Goal: Task Accomplishment & Management: Use online tool/utility

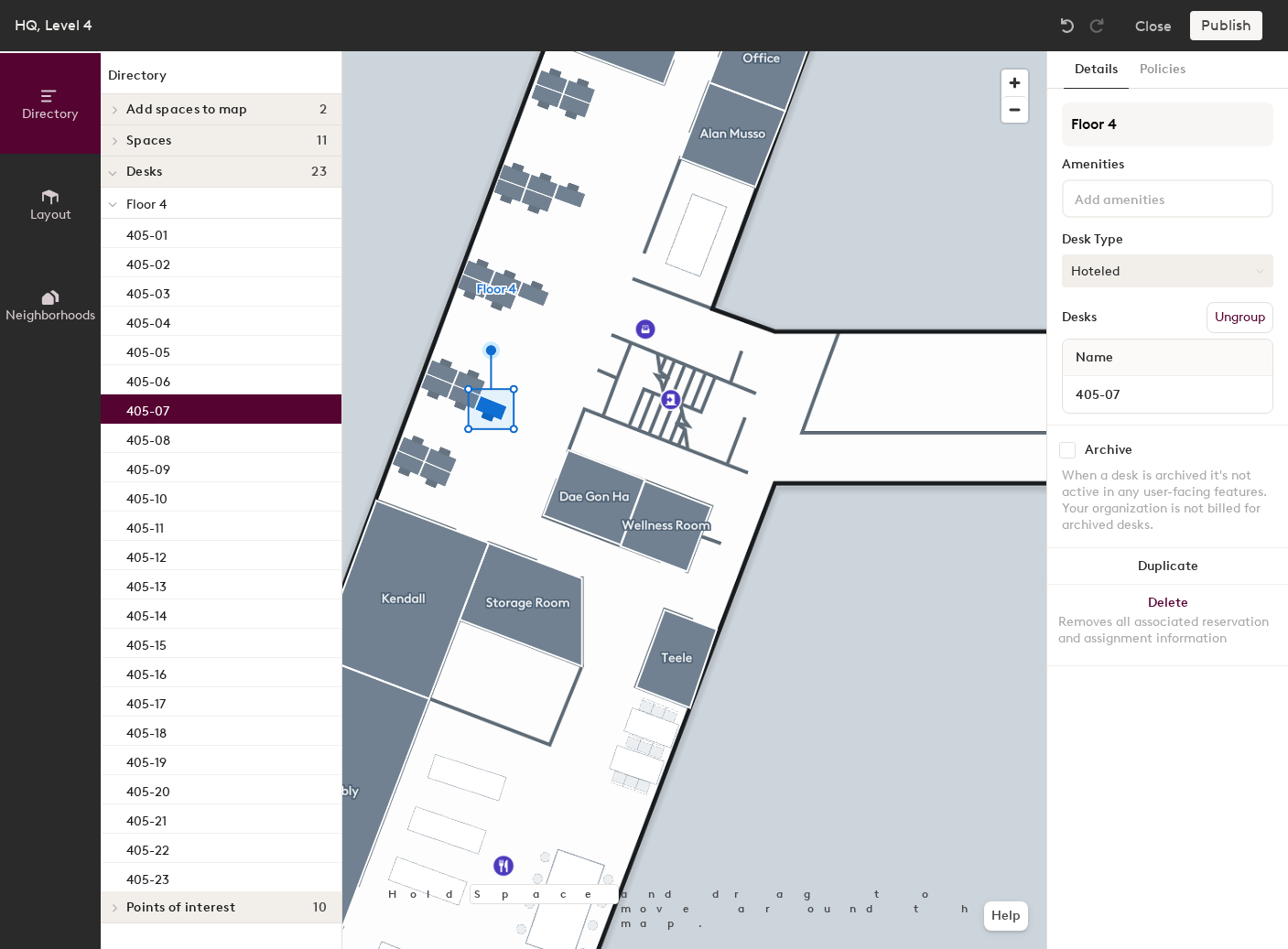
click at [1240, 264] on button "Hoteled" at bounding box center [1167, 271] width 211 height 33
click at [1186, 324] on div "Assigned" at bounding box center [1154, 327] width 183 height 28
click at [1240, 23] on button "Publish" at bounding box center [1226, 26] width 72 height 29
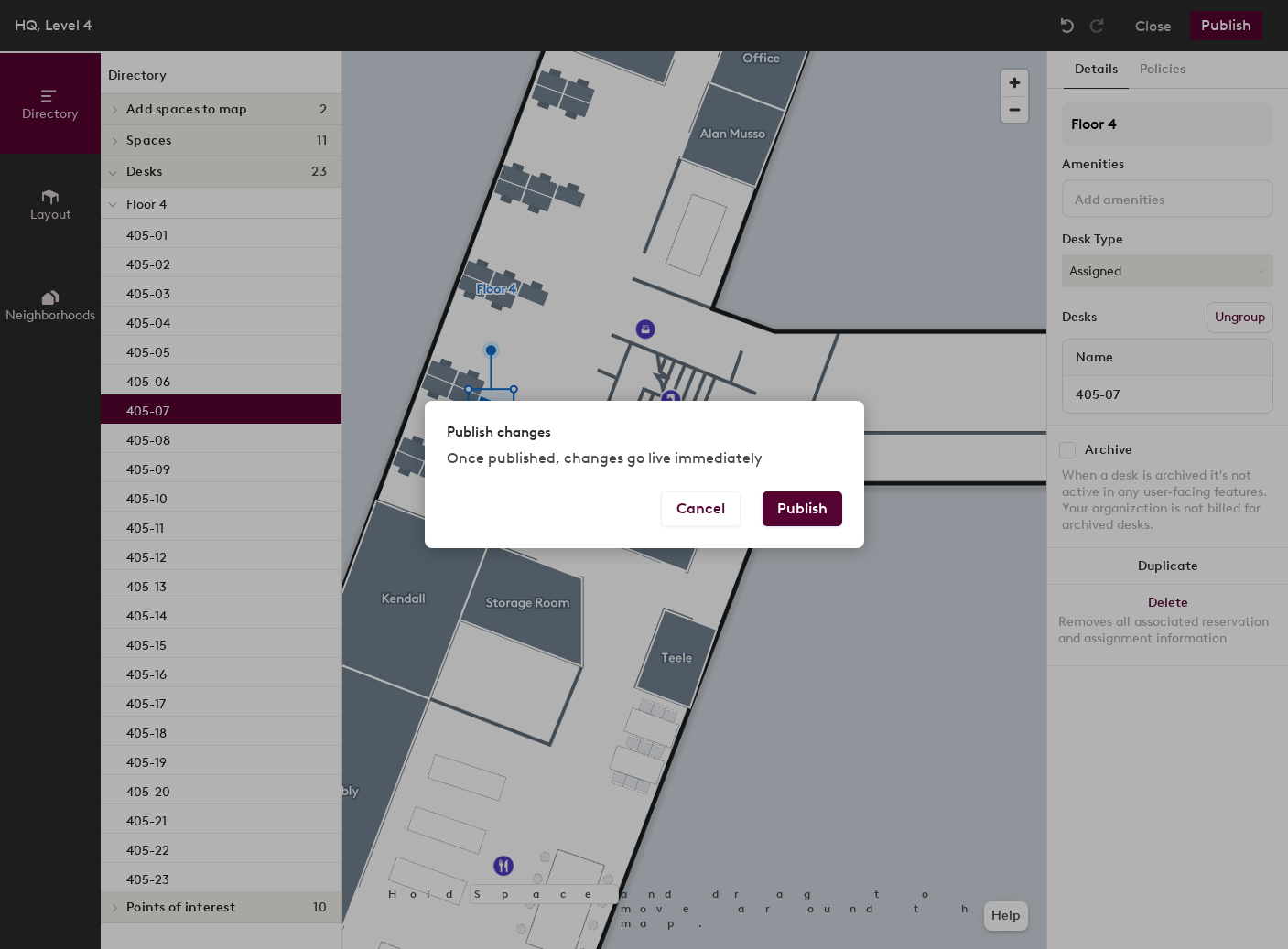
click at [798, 504] on button "Publish" at bounding box center [802, 509] width 80 height 35
